Goal: Task Accomplishment & Management: Complete application form

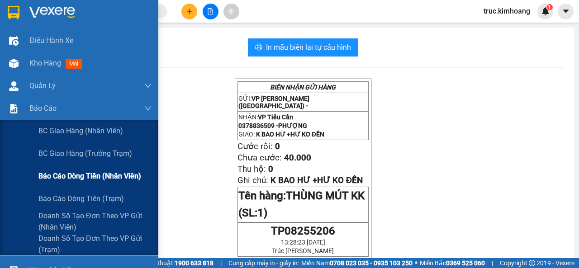
click at [91, 178] on span "Báo cáo dòng tiền (nhân viên)" at bounding box center [89, 176] width 103 height 11
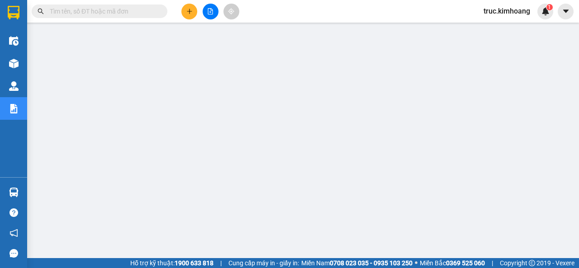
click at [187, 10] on icon "plus" at bounding box center [189, 11] width 6 height 6
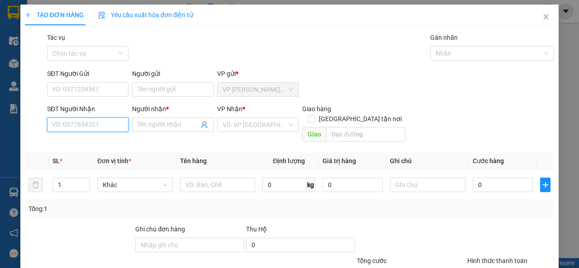
click at [112, 125] on input "SĐT Người Nhận" at bounding box center [87, 125] width 81 height 14
click at [114, 141] on div "0906191286 - DÂU" at bounding box center [87, 143] width 70 height 10
type input "0906191286"
type input "DÂU"
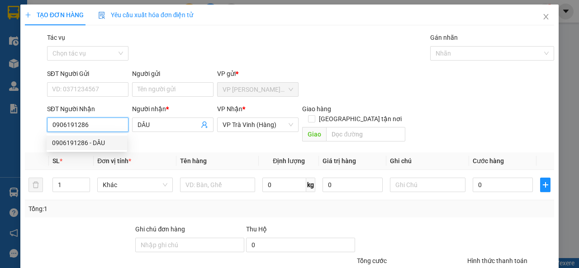
type input "60.000"
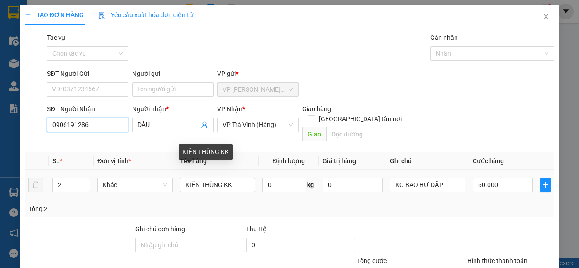
type input "0906191286"
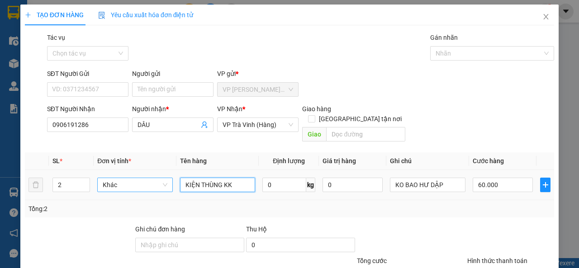
drag, startPoint x: 232, startPoint y: 172, endPoint x: 168, endPoint y: 172, distance: 63.8
click at [168, 172] on tr "2 Khác KIỆN THÙNG KK 0 kg 0 KO BAO HƯ DẬP 60.000" at bounding box center [290, 185] width 530 height 30
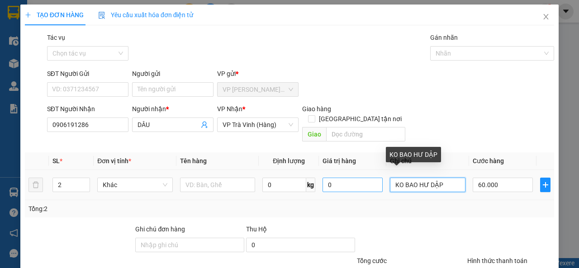
drag, startPoint x: 441, startPoint y: 172, endPoint x: 377, endPoint y: 178, distance: 65.0
click at [377, 178] on tr "2 Khác 0 kg 0 KO BAO HƯ DẬP 60.000" at bounding box center [290, 185] width 530 height 30
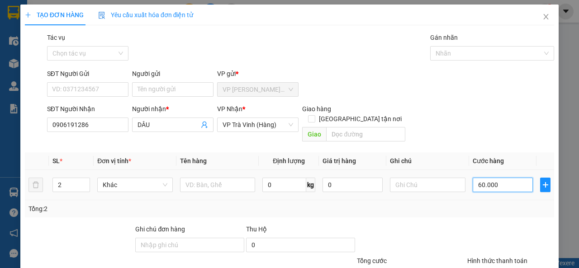
click at [493, 178] on input "60.000" at bounding box center [503, 185] width 60 height 14
type input "0"
click at [260, 125] on span "VP Trà Vinh (Hàng)" at bounding box center [258, 125] width 71 height 14
type input "0"
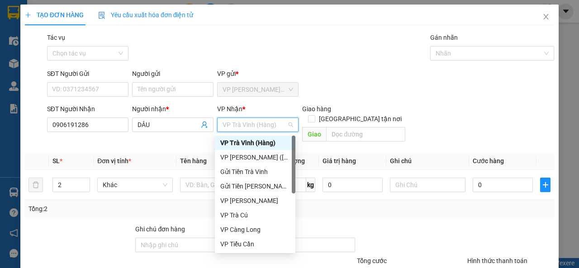
click at [260, 125] on span "VP Trà Vinh (Hàng)" at bounding box center [258, 125] width 71 height 14
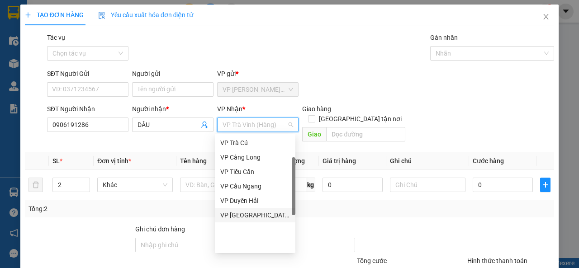
scroll to position [27, 0]
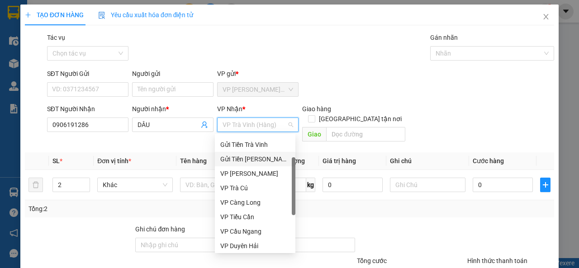
click at [255, 164] on div "Gửi Tiền [PERSON_NAME]" at bounding box center [255, 159] width 81 height 14
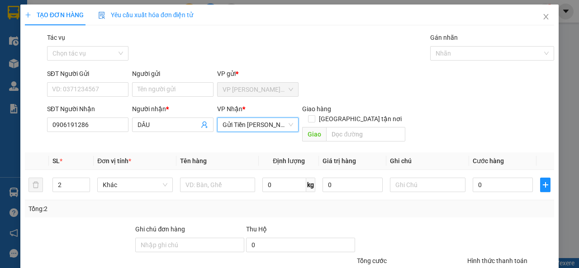
click at [252, 129] on span "Gửi Tiền [PERSON_NAME]" at bounding box center [258, 125] width 71 height 14
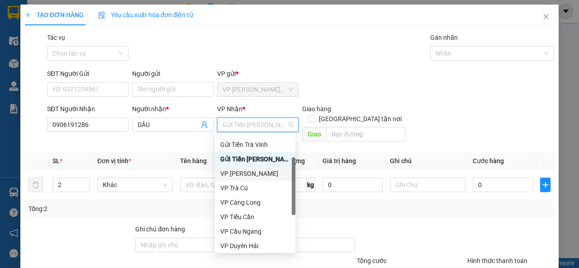
click at [255, 171] on div "VP [PERSON_NAME]" at bounding box center [255, 174] width 70 height 10
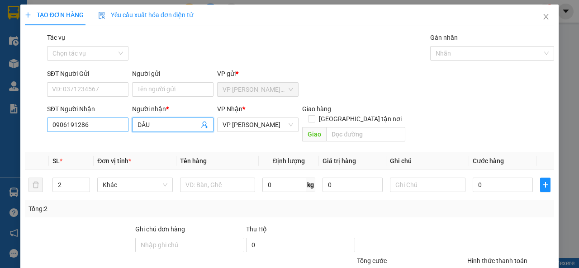
drag, startPoint x: 172, startPoint y: 128, endPoint x: 124, endPoint y: 125, distance: 48.5
click at [124, 128] on div "SĐT Người Nhận 0906191286 Người nhận * DÂU DÂU VP Nhận * VP Vũng Liêm Giao hàng…" at bounding box center [300, 125] width 511 height 42
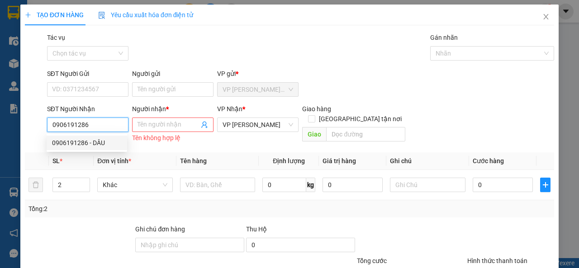
drag, startPoint x: 92, startPoint y: 127, endPoint x: 46, endPoint y: 132, distance: 46.4
click at [47, 132] on div "SĐT Người Nhận 0906191286" at bounding box center [87, 120] width 81 height 32
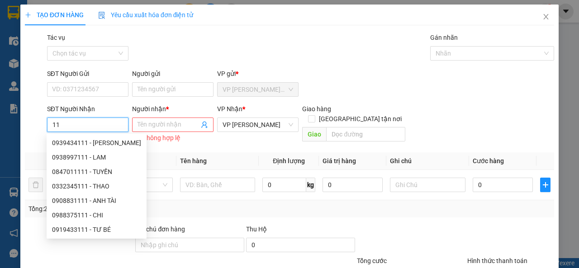
type input "1"
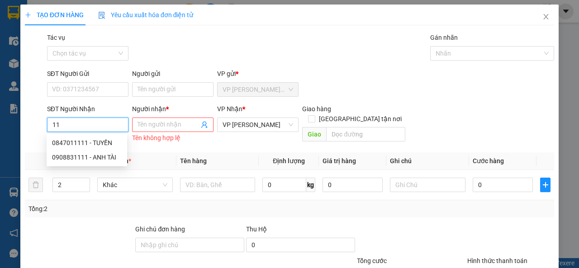
type input "1"
click at [270, 119] on span "VP [PERSON_NAME]" at bounding box center [258, 125] width 71 height 14
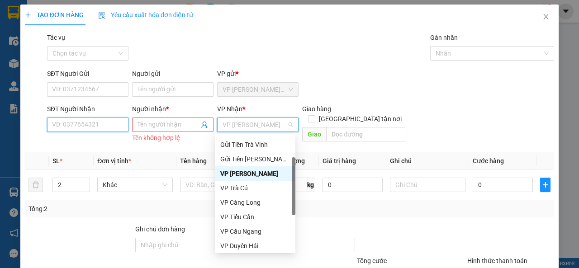
click at [77, 124] on input "SĐT Người Nhận" at bounding box center [87, 125] width 81 height 14
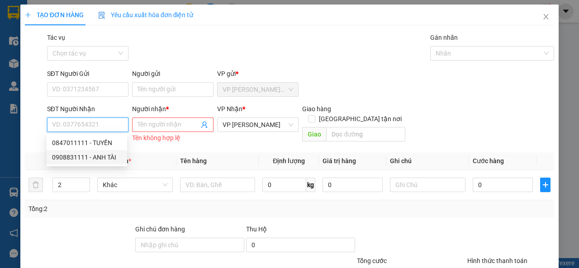
click at [110, 154] on div "0908831111 - ANH TÀI" at bounding box center [87, 158] width 70 height 10
type input "0908831111"
type input "ANH TÀI"
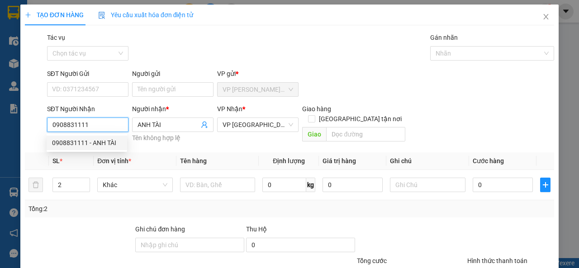
type input "150.000"
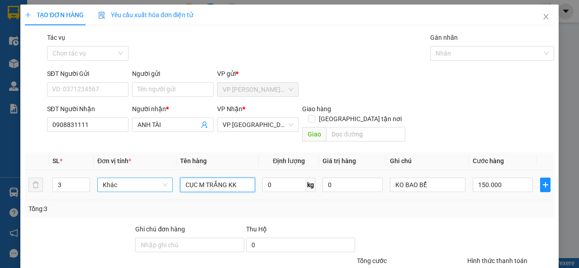
drag, startPoint x: 239, startPoint y: 177, endPoint x: 155, endPoint y: 180, distance: 84.2
click at [155, 180] on tr "3 Khác CỤC M TRẮNG KK 0 kg 0 KO BAO BỂ 150.000" at bounding box center [290, 185] width 530 height 30
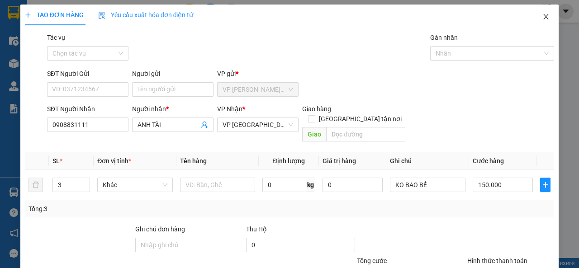
click at [543, 18] on icon "close" at bounding box center [546, 16] width 7 height 7
